Goal: Task Accomplishment & Management: Manage account settings

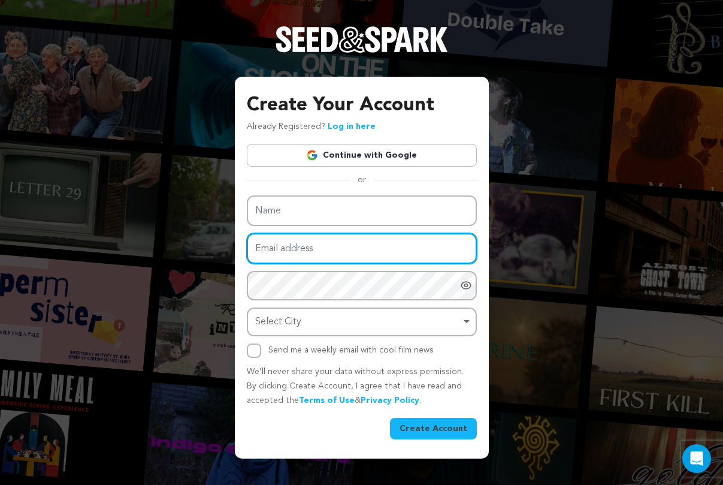
type input "[EMAIL_ADDRESS][DOMAIN_NAME]"
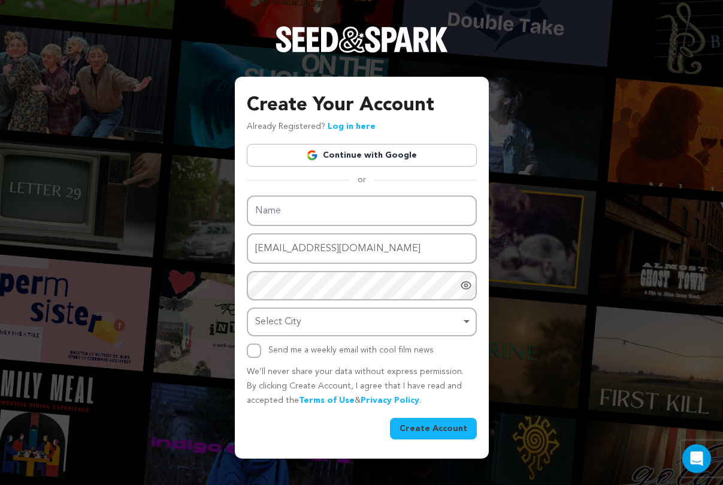
click at [403, 153] on div "Create Your Account Already Registered? Log in here Continue with Google or eyJ…" at bounding box center [362, 265] width 230 height 348
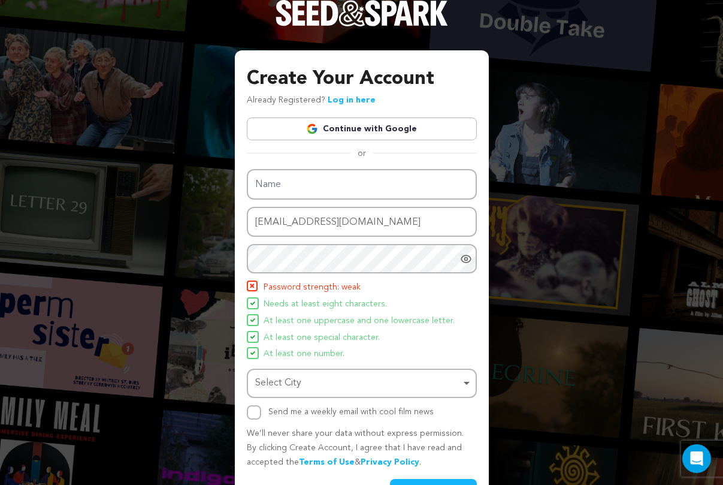
click at [390, 134] on link "Continue with Google" at bounding box center [362, 128] width 230 height 23
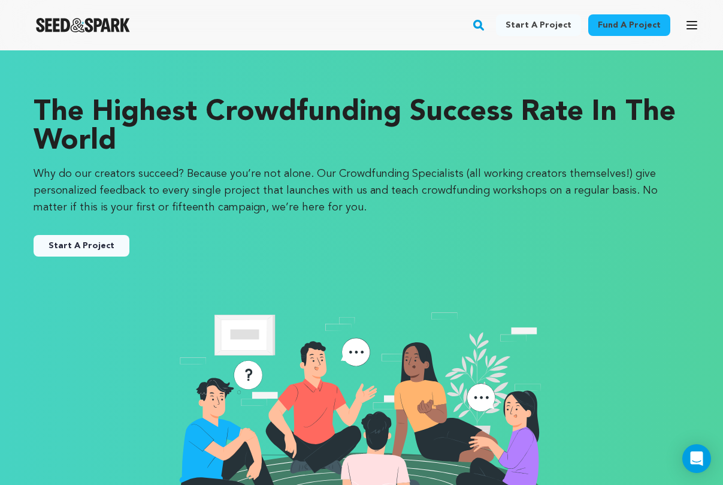
click at [676, 36] on div "Fund a project Start a project Search" at bounding box center [352, 25] width 704 height 31
click at [690, 30] on icon "button" at bounding box center [692, 25] width 14 height 14
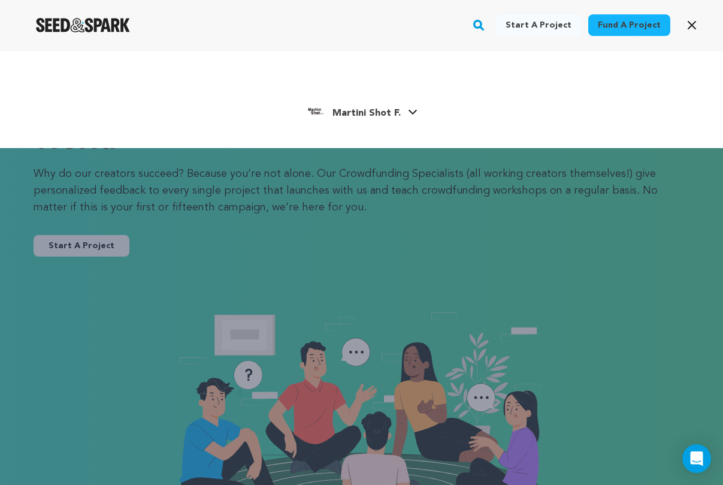
click at [382, 103] on div "Martini Shot F." at bounding box center [353, 110] width 95 height 19
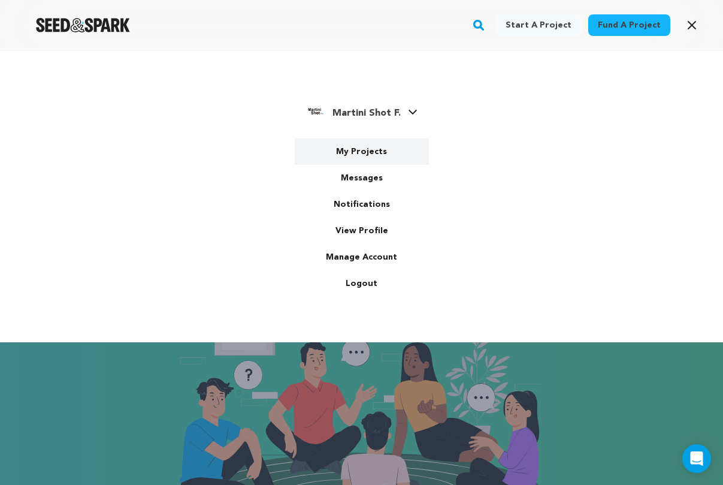
click at [336, 157] on link "My Projects" at bounding box center [362, 151] width 134 height 26
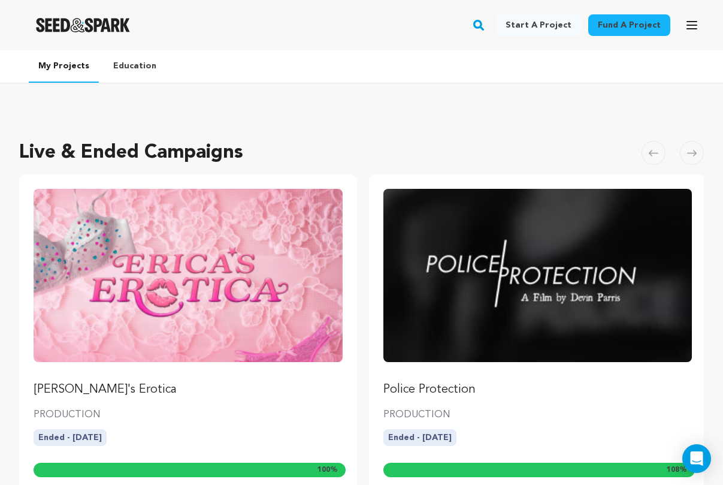
click at [292, 244] on img "Fund Erica's Erotica" at bounding box center [188, 275] width 309 height 173
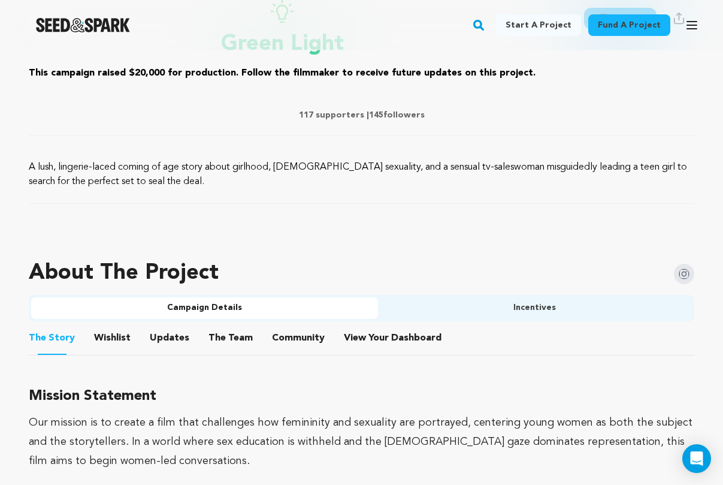
scroll to position [539, 0]
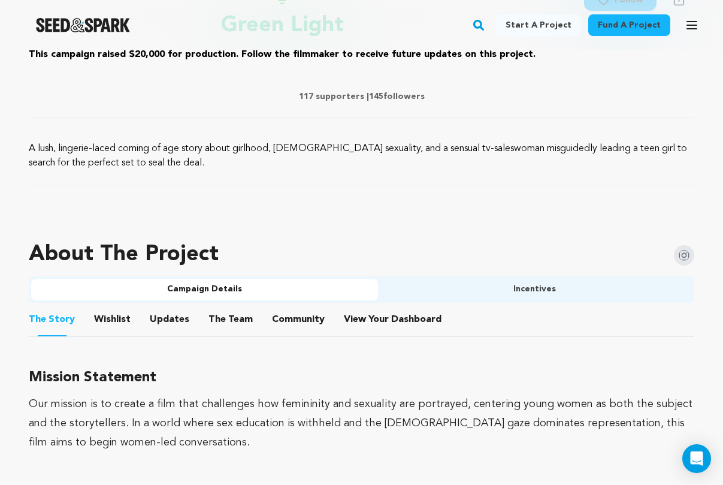
click at [393, 307] on li "View Your Dashboard View Your Dashboard" at bounding box center [394, 320] width 100 height 34
click at [383, 318] on span "View Your Dashboard" at bounding box center [394, 319] width 100 height 14
click at [352, 317] on button "View Your Dashboard" at bounding box center [358, 321] width 29 height 29
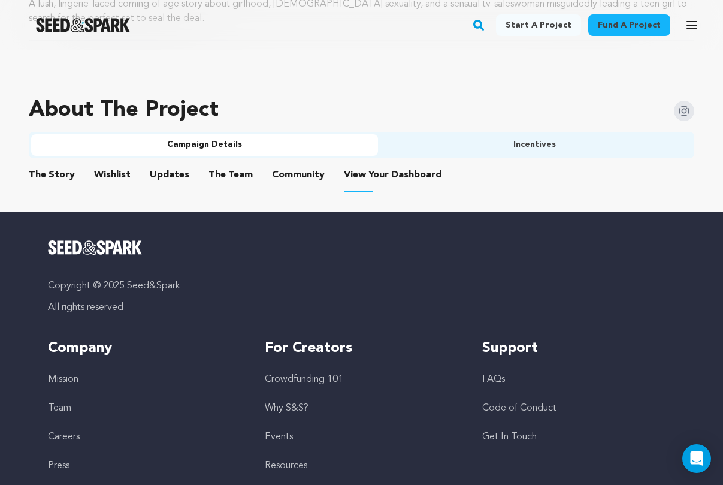
scroll to position [685, 0]
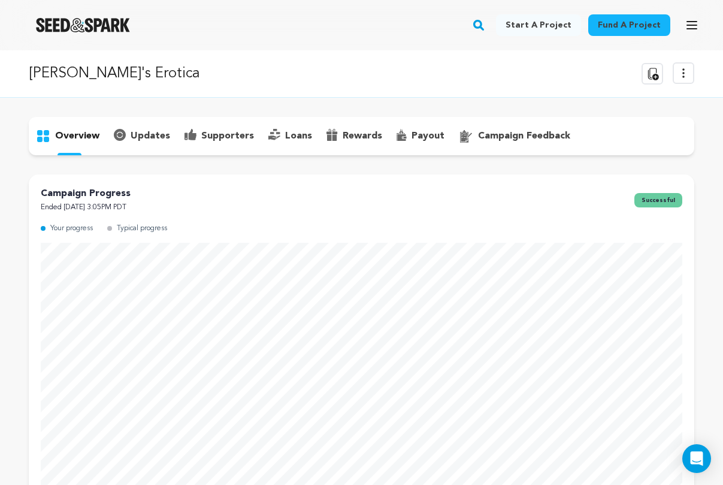
click at [419, 136] on p "payout" at bounding box center [428, 136] width 33 height 14
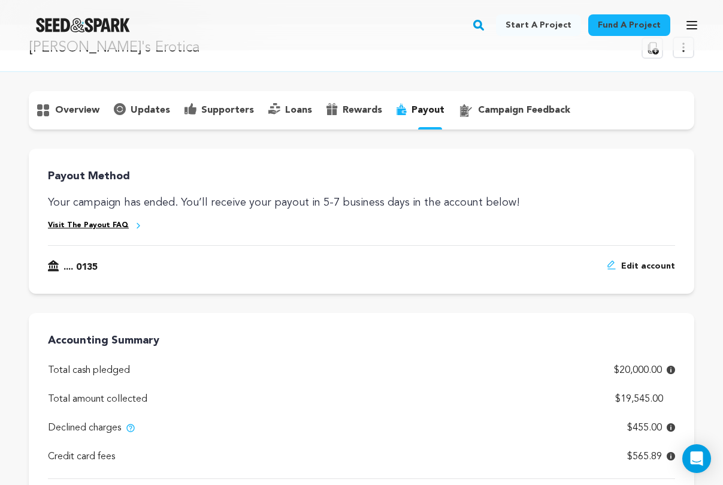
scroll to position [22, 0]
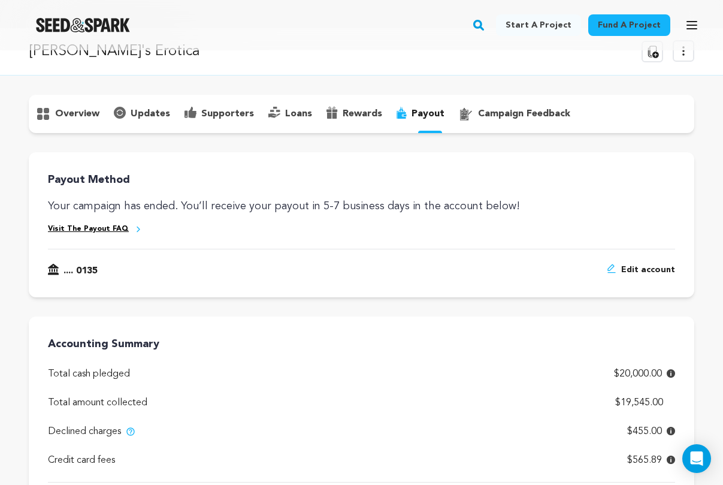
click at [232, 114] on p "supporters" at bounding box center [227, 114] width 53 height 14
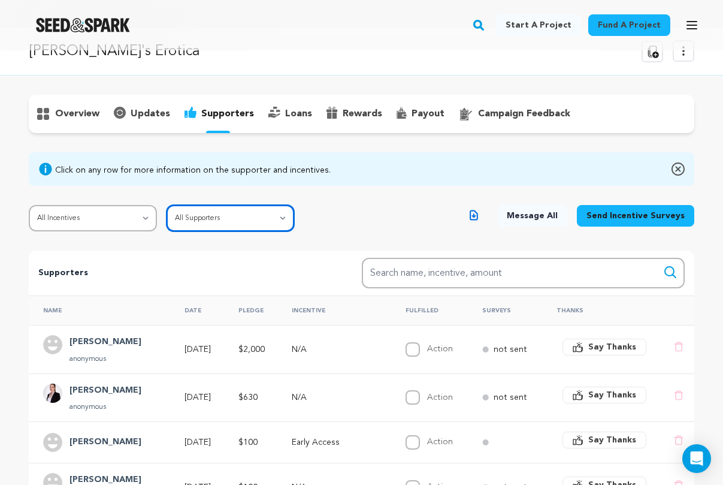
click at [235, 213] on select "All Supporters Survey not sent Survey incomplete Survey complete Incentive not …" at bounding box center [231, 218] width 128 height 26
select select "pledge_incomplete"
click at [167, 205] on select "All Supporters Survey not sent Survey incomplete Survey complete Incentive not …" at bounding box center [231, 218] width 128 height 26
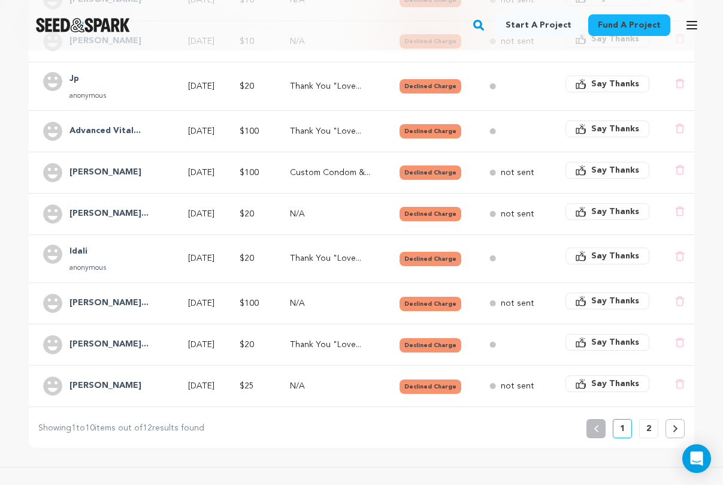
scroll to position [372, 0]
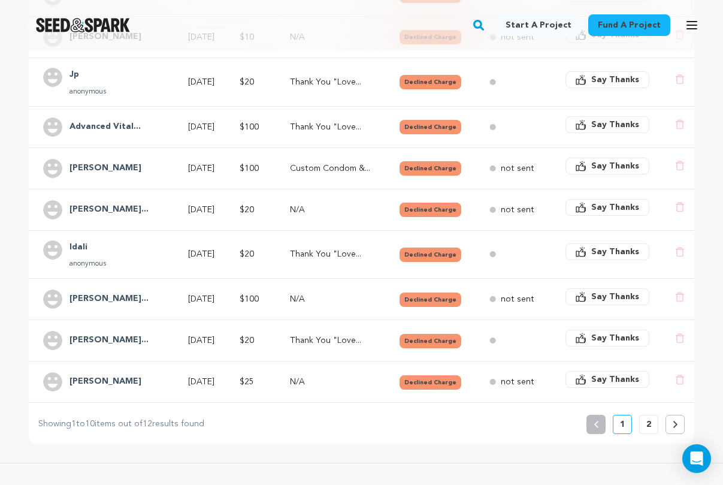
click at [652, 424] on button "2" at bounding box center [648, 424] width 19 height 19
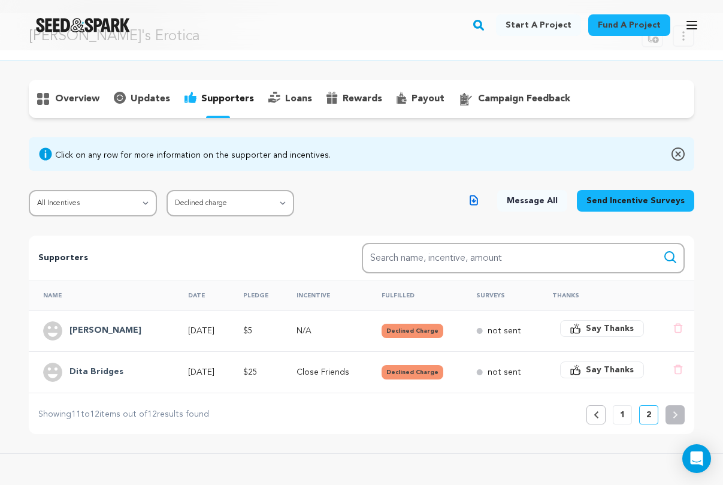
scroll to position [43, 0]
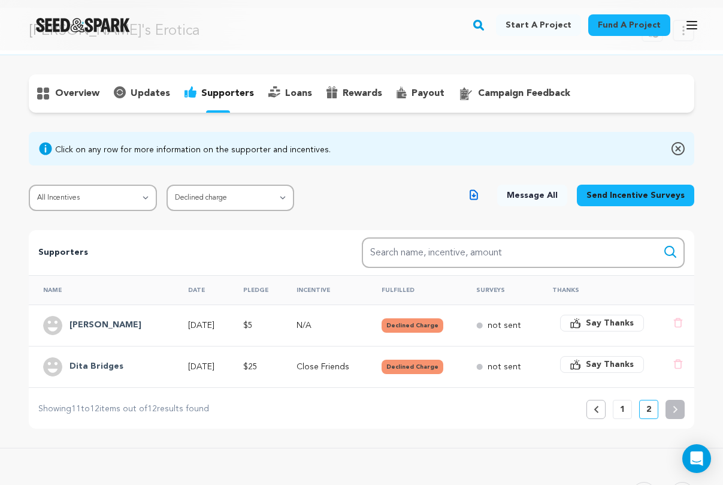
click at [625, 410] on button "1" at bounding box center [622, 409] width 19 height 19
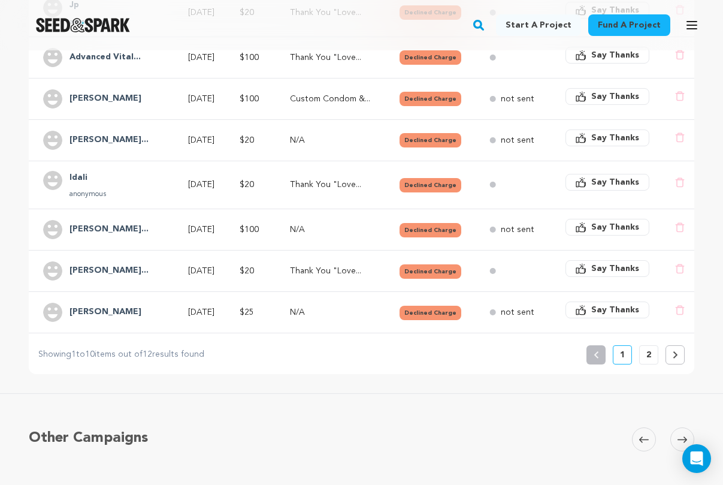
scroll to position [467, 0]
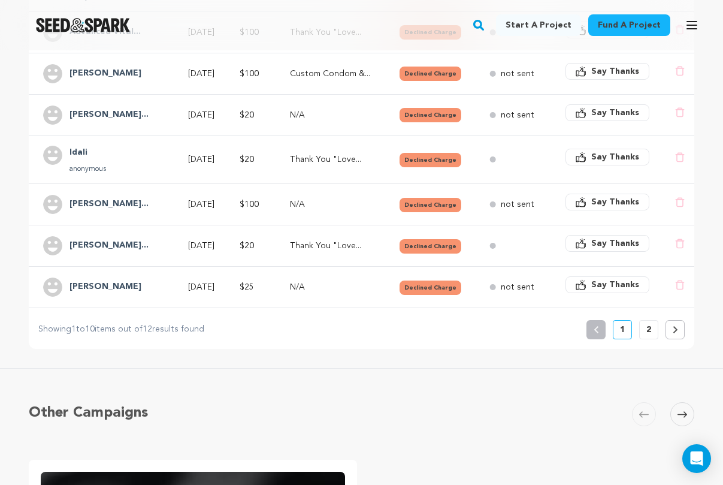
click at [654, 329] on button "2" at bounding box center [648, 329] width 19 height 19
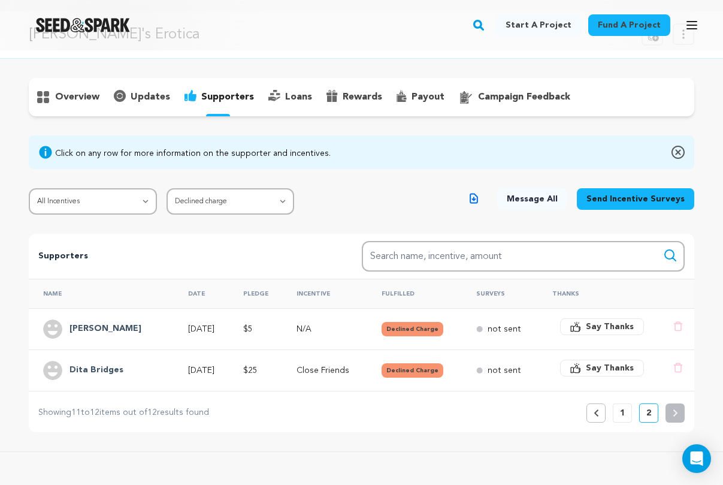
scroll to position [41, 0]
